Goal: Complete application form

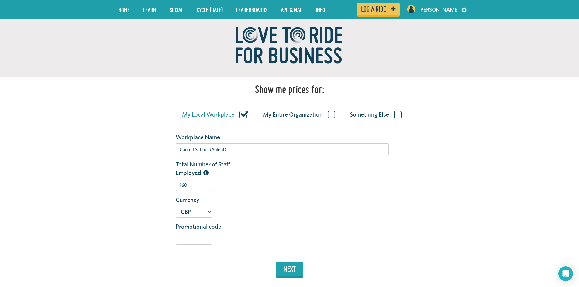
scroll to position [122, 0]
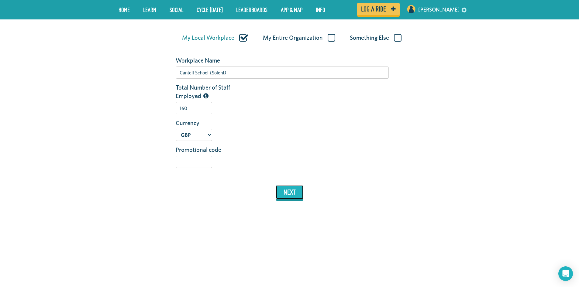
click at [288, 196] on button "next" at bounding box center [289, 192] width 27 height 14
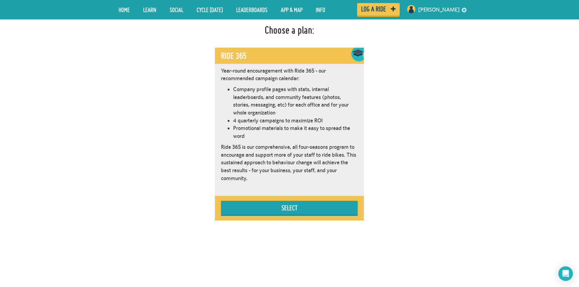
scroll to position [343, 0]
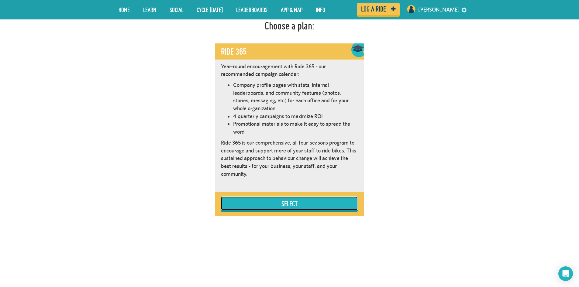
click at [260, 201] on button "Select" at bounding box center [289, 204] width 137 height 14
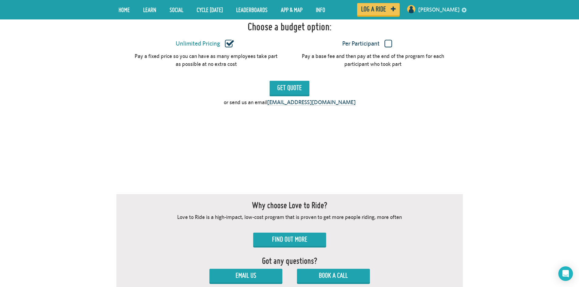
scroll to position [582, 0]
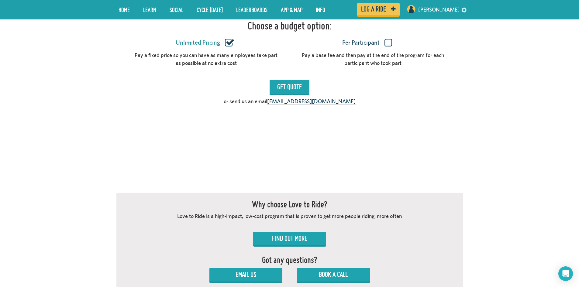
click at [389, 45] on label "Per Participant" at bounding box center [367, 43] width 145 height 8
click at [0, 0] on input "Per Participant" at bounding box center [0, 0] width 0 height 0
click at [227, 46] on label "Unlimited Pricing" at bounding box center [205, 43] width 145 height 8
click at [0, 0] on input "Unlimited Pricing" at bounding box center [0, 0] width 0 height 0
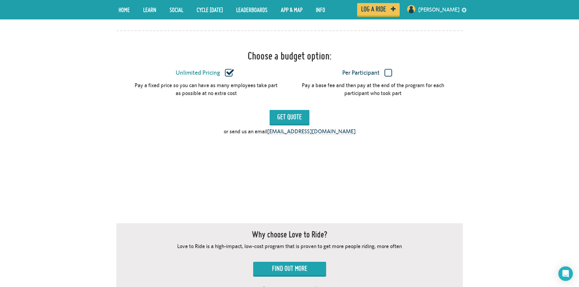
scroll to position [551, 0]
click at [290, 119] on input "Get Quote" at bounding box center [290, 117] width 40 height 14
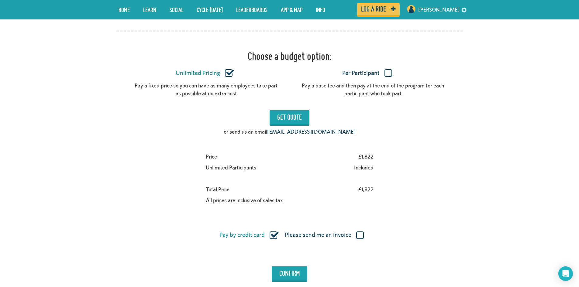
click at [391, 71] on label "Per Participant" at bounding box center [367, 73] width 145 height 8
click at [0, 0] on input "Per Participant" at bounding box center [0, 0] width 0 height 0
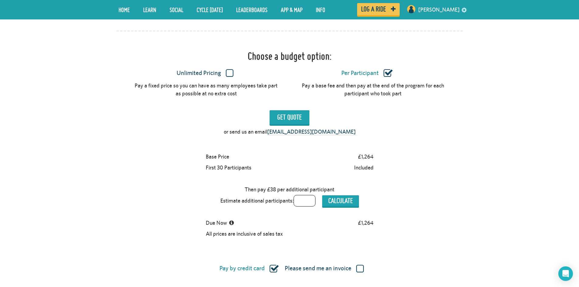
click at [229, 72] on label "Unlimited Pricing" at bounding box center [205, 73] width 145 height 8
click at [0, 0] on input "Unlimited Pricing" at bounding box center [0, 0] width 0 height 0
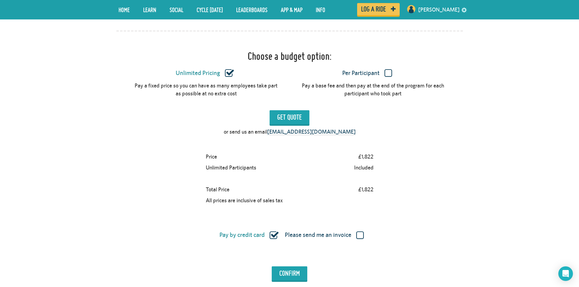
click at [387, 73] on label "Per Participant" at bounding box center [367, 73] width 145 height 8
click at [0, 0] on input "Per Participant" at bounding box center [0, 0] width 0 height 0
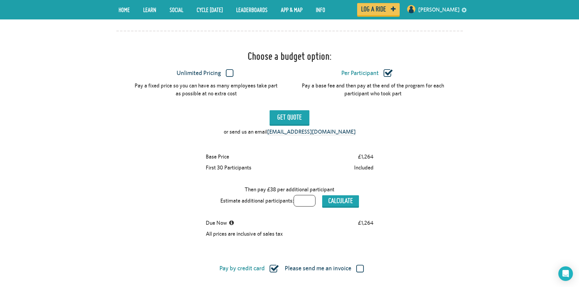
click at [227, 74] on label "Unlimited Pricing" at bounding box center [205, 73] width 145 height 8
click at [0, 0] on input "Unlimited Pricing" at bounding box center [0, 0] width 0 height 0
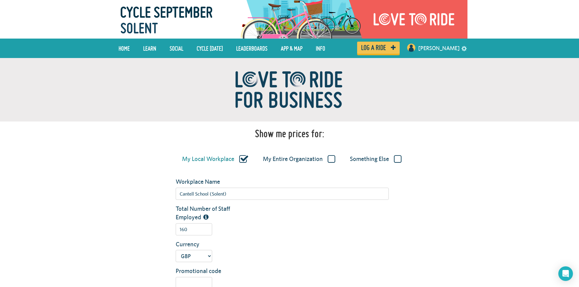
scroll to position [0, 0]
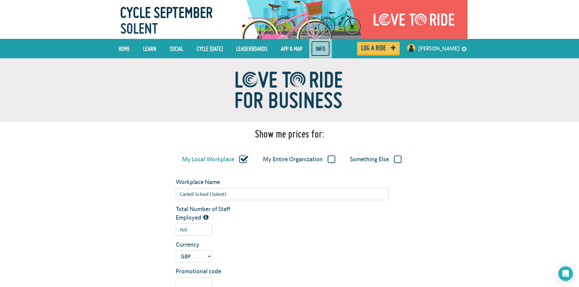
click at [330, 51] on link "Info" at bounding box center [320, 48] width 19 height 15
